Goal: Task Accomplishment & Management: Manage account settings

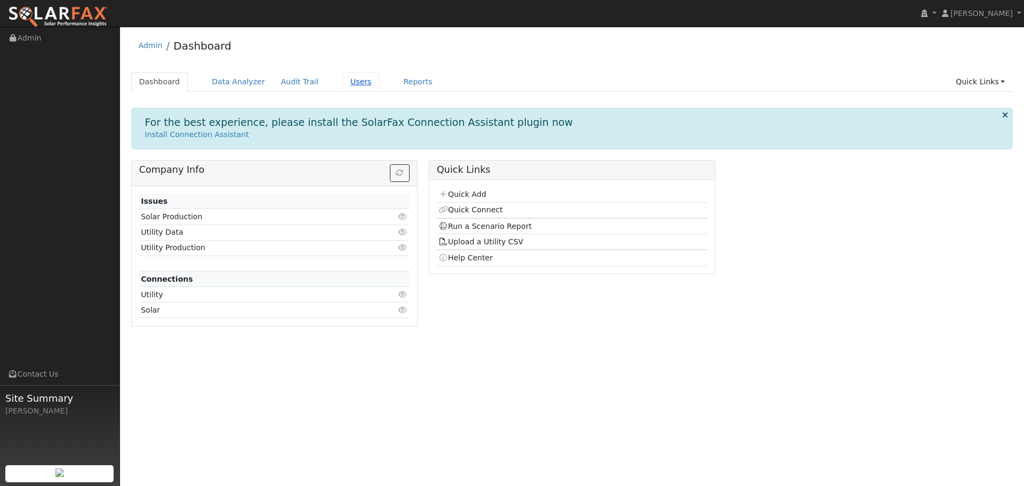
click at [342, 83] on link "Users" at bounding box center [360, 82] width 37 height 20
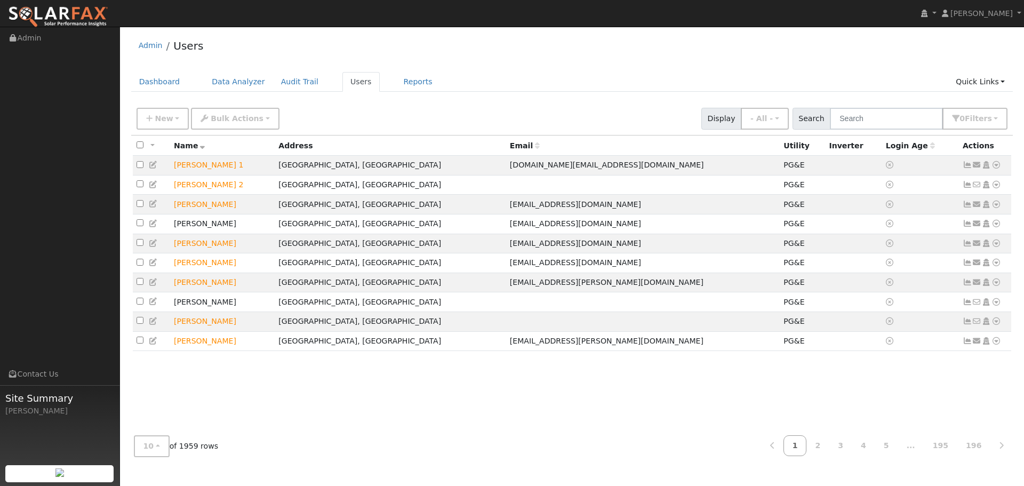
drag, startPoint x: 859, startPoint y: 131, endPoint x: 859, endPoint y: 121, distance: 9.6
click at [859, 131] on div "New Add User Quick Add Quick Connect Quick Convert Lead Bulk Actions Send Email…" at bounding box center [572, 118] width 882 height 33
click at [859, 120] on input "text" at bounding box center [886, 119] width 113 height 22
type input "cossu"
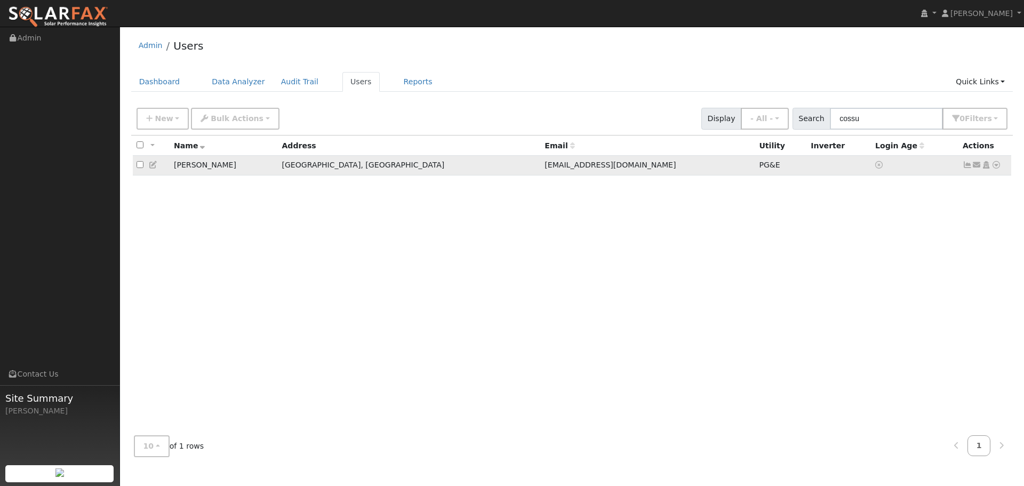
click at [966, 164] on icon at bounding box center [967, 164] width 10 height 7
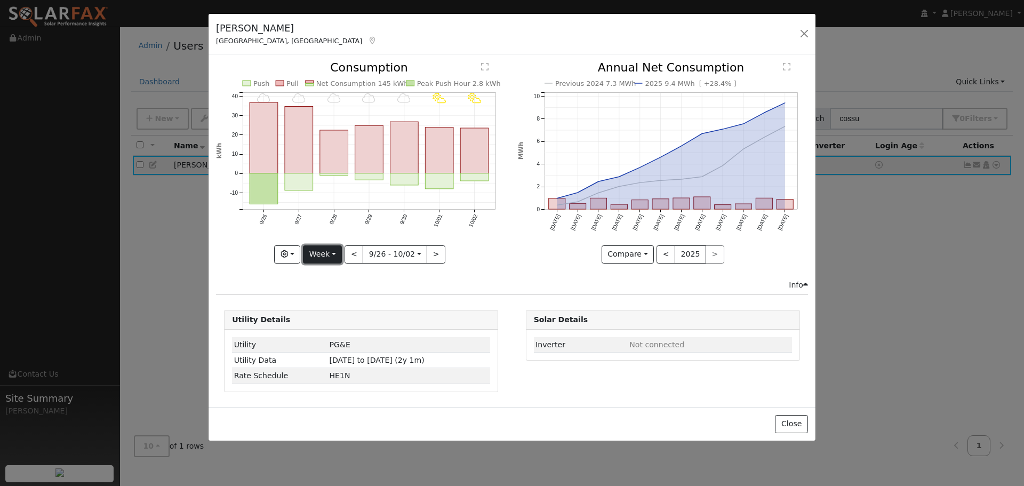
click at [335, 251] on button "Week" at bounding box center [322, 254] width 39 height 18
click at [344, 335] on link "Custom" at bounding box center [340, 336] width 74 height 15
click at [646, 254] on button "Compare" at bounding box center [627, 254] width 53 height 18
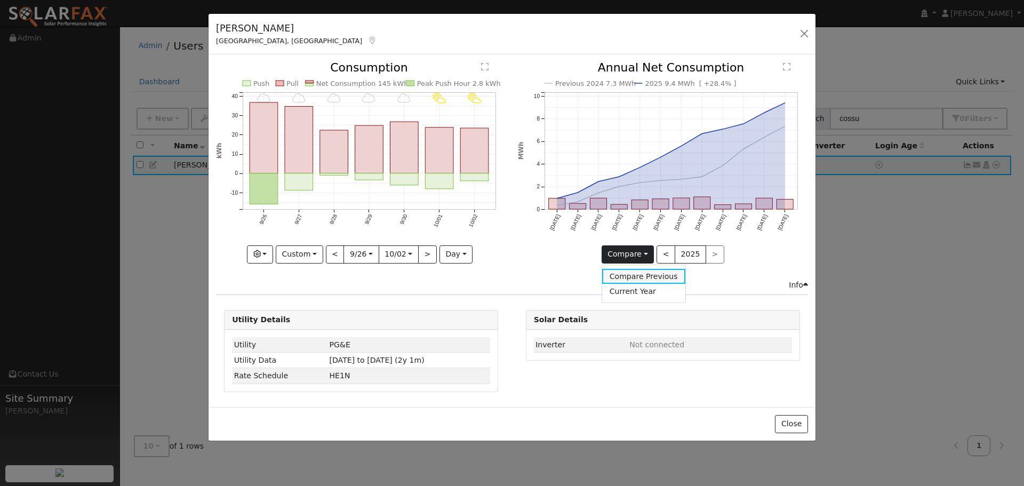
click at [651, 272] on link "Compare Previous" at bounding box center [643, 276] width 83 height 15
click at [649, 251] on button "Compare" at bounding box center [627, 254] width 53 height 18
click at [637, 288] on link "Current Year" at bounding box center [643, 291] width 83 height 15
click at [647, 254] on button "Current" at bounding box center [627, 254] width 47 height 18
click at [635, 272] on link "Compare Previous" at bounding box center [646, 276] width 83 height 15
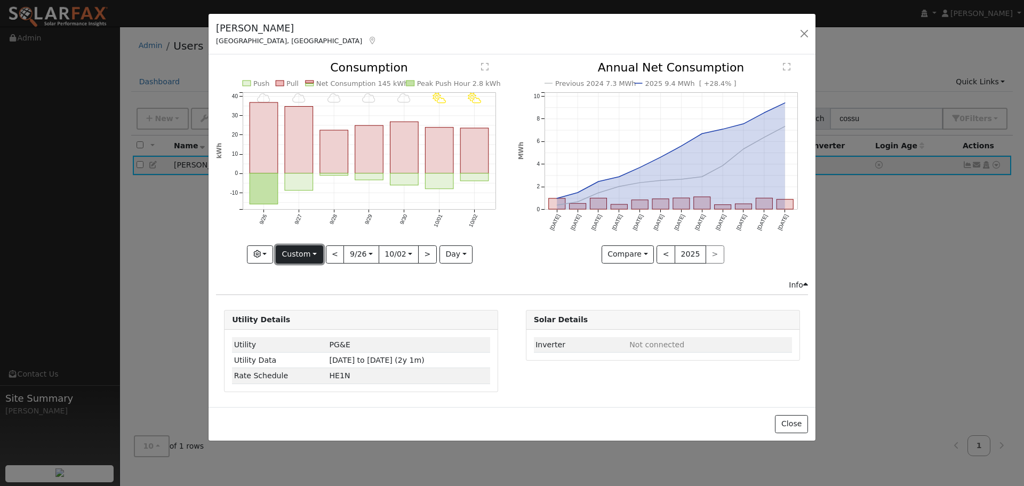
click at [309, 253] on button "Custom" at bounding box center [299, 254] width 47 height 18
click at [311, 320] on link "Year" at bounding box center [313, 320] width 74 height 15
